Goal: Transaction & Acquisition: Subscribe to service/newsletter

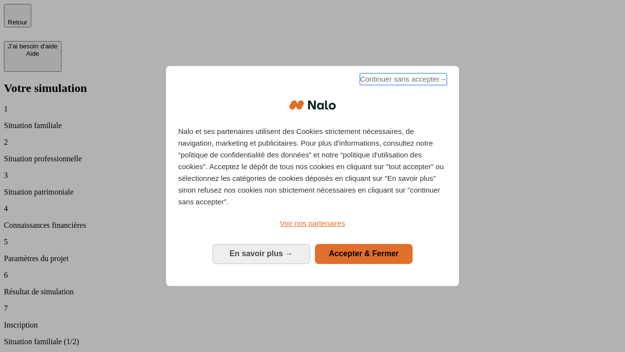
click at [402, 81] on span "Continuer sans accepter →" at bounding box center [403, 79] width 87 height 12
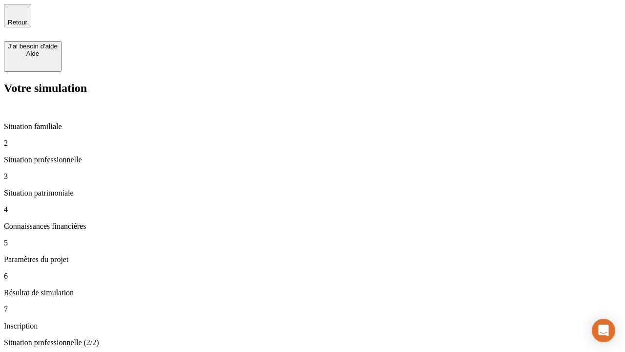
type input "30 000"
type input "1 000"
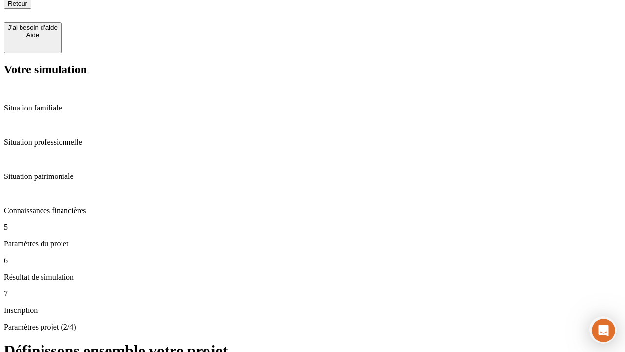
type input "40"
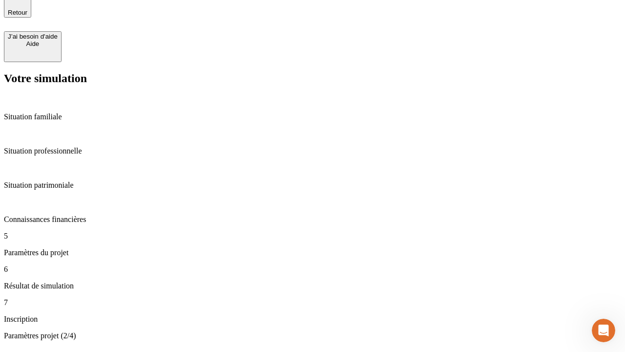
type input "200 000"
type input "640"
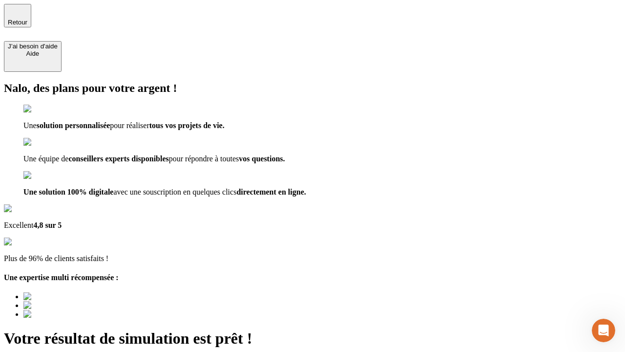
type input "[EMAIL_ADDRESS][DOMAIN_NAME]"
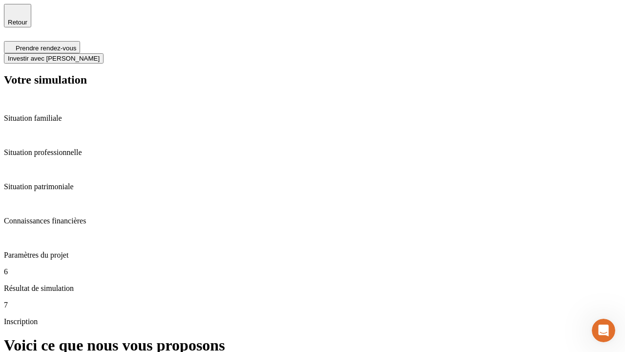
click at [100, 55] on span "Investir avec [PERSON_NAME]" at bounding box center [54, 58] width 92 height 7
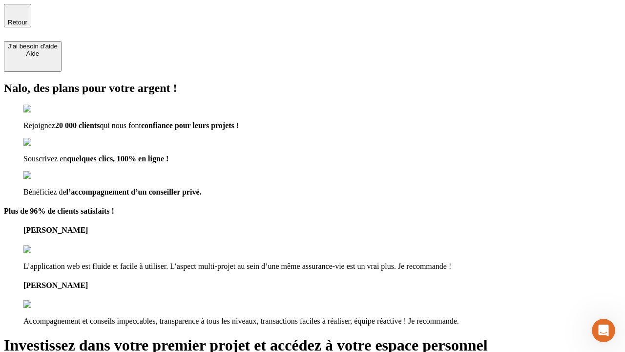
type input "[EMAIL_ADDRESS][DOMAIN_NAME]"
